Goal: Information Seeking & Learning: Find specific fact

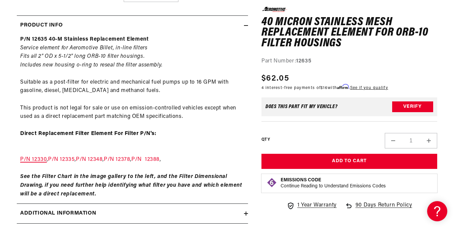
click at [33, 160] on link "P/N 12330" at bounding box center [33, 159] width 27 height 5
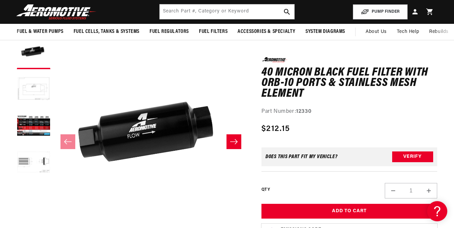
scroll to position [57, 0]
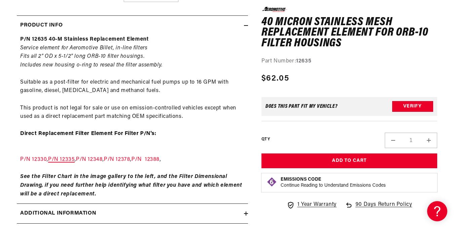
click at [72, 157] on link "P/N 12335" at bounding box center [61, 159] width 27 height 5
click at [102, 161] on link "P/N 12348" at bounding box center [89, 159] width 27 height 5
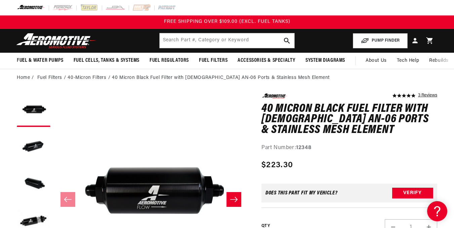
click at [8, 1] on div at bounding box center [227, 7] width 454 height 15
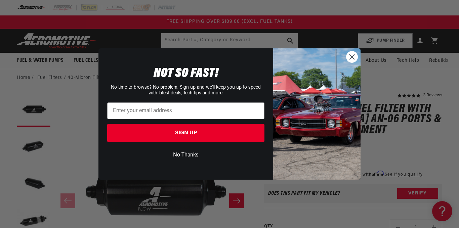
click at [350, 55] on circle "Close dialog" at bounding box center [351, 56] width 11 height 11
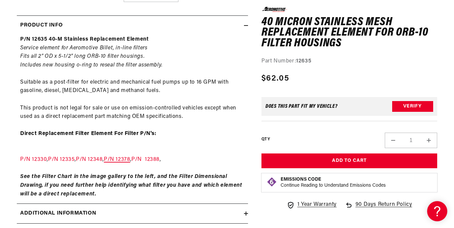
click at [130, 160] on link "P/N 12378" at bounding box center [117, 159] width 26 height 5
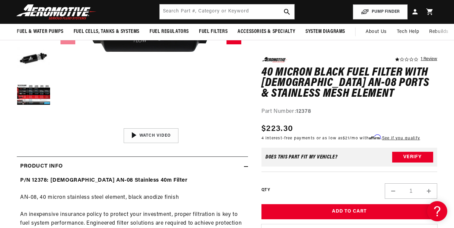
scroll to position [160, 0]
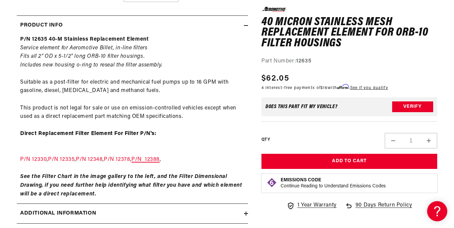
click at [160, 162] on link "P/N 12388" at bounding box center [145, 159] width 28 height 5
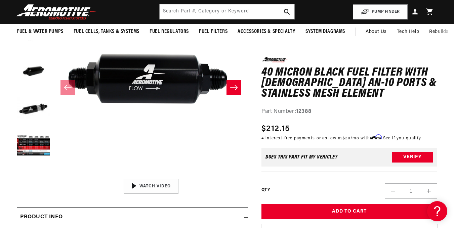
scroll to position [112, 0]
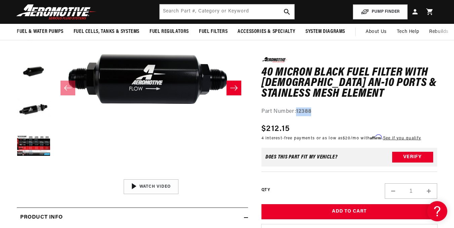
drag, startPoint x: 326, startPoint y: 110, endPoint x: 298, endPoint y: 115, distance: 28.6
click at [298, 115] on div "Part Number: 12388" at bounding box center [349, 112] width 176 height 9
copy strong "12388"
